Goal: Information Seeking & Learning: Learn about a topic

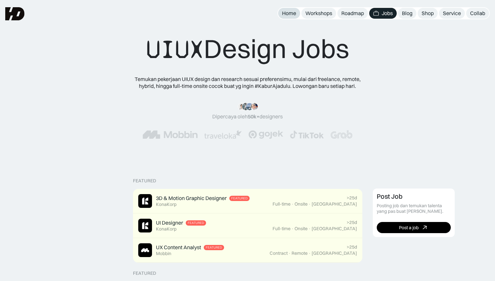
click at [293, 14] on div "Home" at bounding box center [289, 13] width 14 height 7
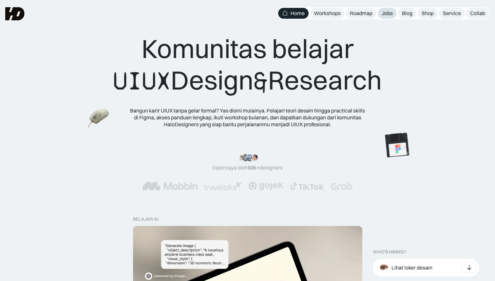
click at [387, 11] on div "Jobs" at bounding box center [386, 13] width 11 height 7
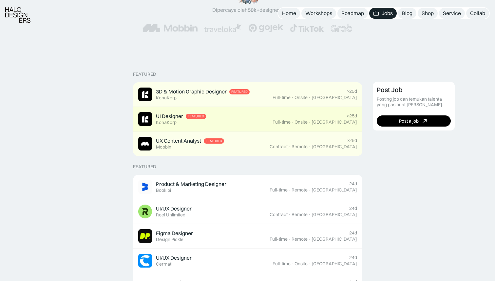
scroll to position [107, 0]
click at [239, 119] on div "UI Designer Featured KonaKorp" at bounding box center [205, 119] width 134 height 14
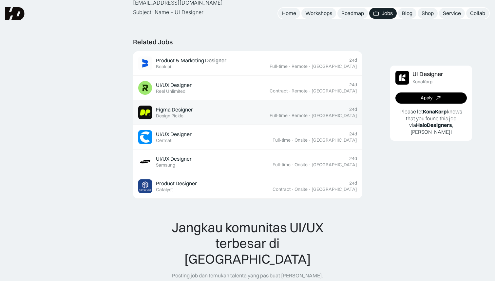
scroll to position [376, 0]
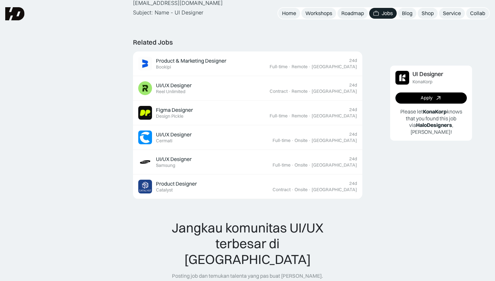
click at [13, 13] on img at bounding box center [14, 13] width 19 height 13
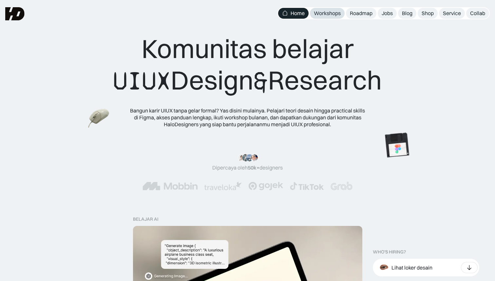
click at [328, 13] on div "Workshops" at bounding box center [327, 13] width 27 height 7
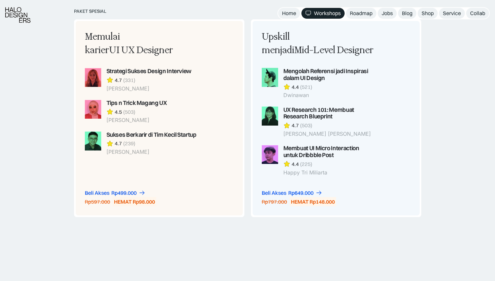
scroll to position [585, 0]
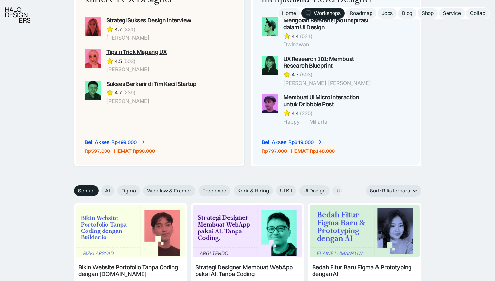
click at [145, 53] on div "Tips n Trick Magang UX" at bounding box center [136, 52] width 61 height 7
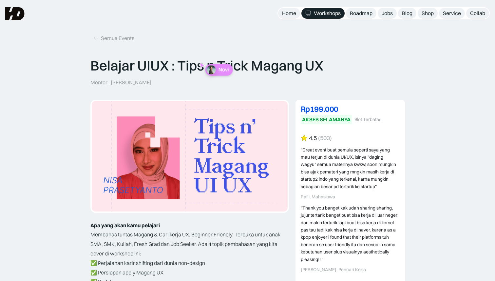
click at [325, 120] on div "AKSES SELAMANYA" at bounding box center [326, 119] width 48 height 7
click at [324, 133] on div "Rp179.000 DISKON 10% OFF Rp199.000 AKSES SELAMANYA Slot Terbatas Rp199.000 10% …" at bounding box center [349, 202] width 109 height 205
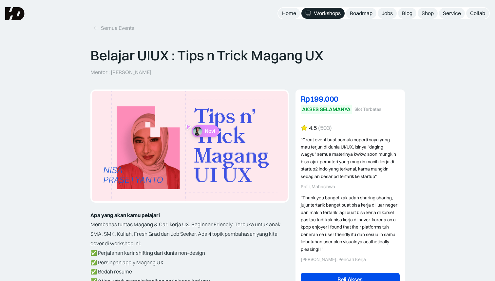
scroll to position [5, 0]
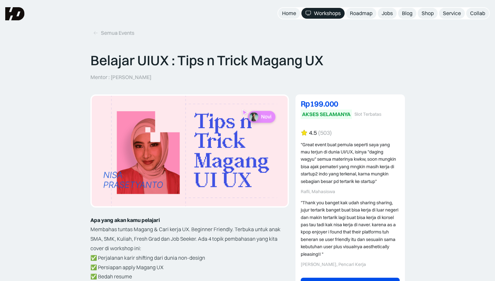
drag, startPoint x: 112, startPoint y: 74, endPoint x: 155, endPoint y: 76, distance: 43.2
click at [151, 76] on p "Mentor : Annisa Prasetyanto" at bounding box center [120, 77] width 61 height 7
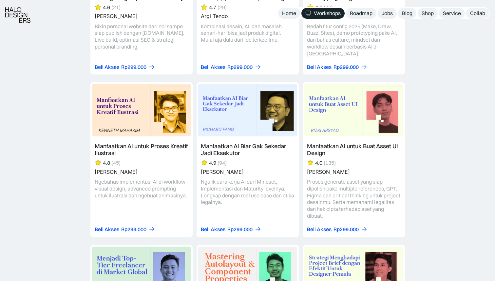
scroll to position [1732, 0]
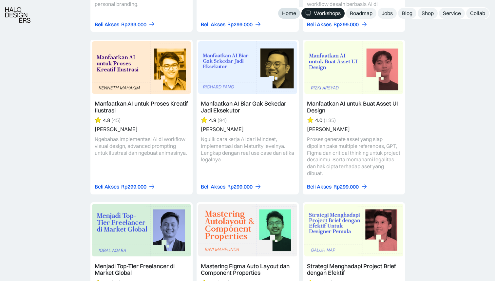
click at [282, 14] on div "Home" at bounding box center [289, 13] width 14 height 7
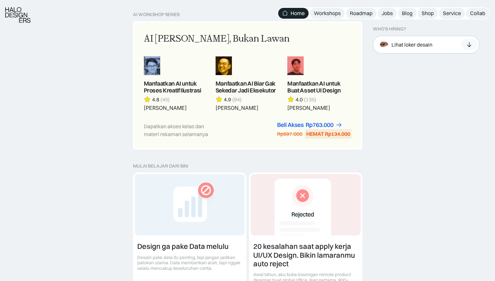
scroll to position [579, 0]
